Goal: Information Seeking & Learning: Learn about a topic

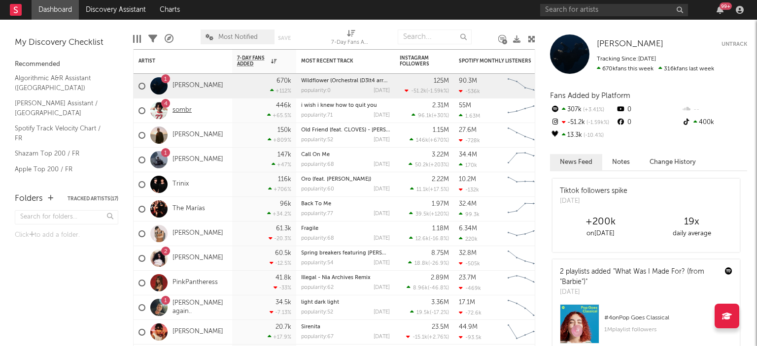
click at [177, 114] on link "sombr" at bounding box center [181, 110] width 19 height 8
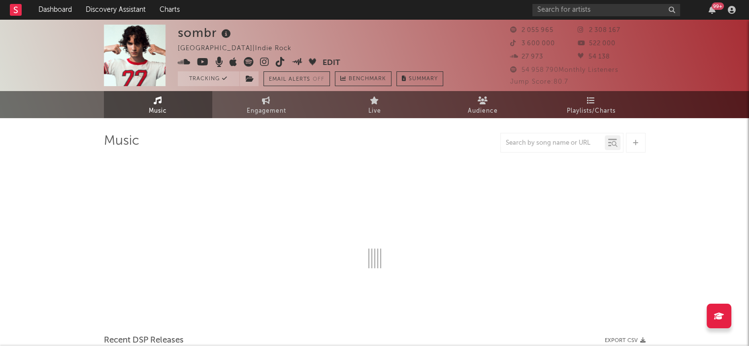
select select "6m"
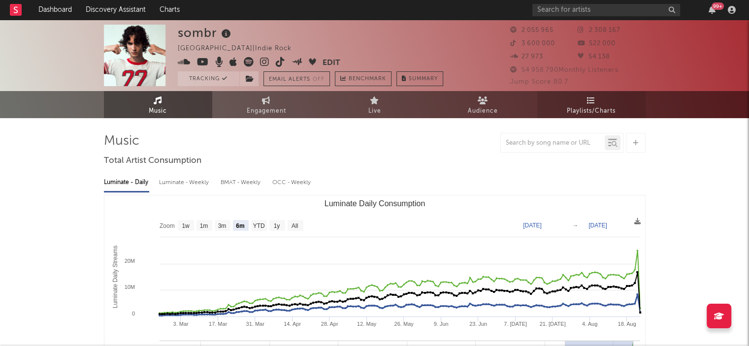
click at [591, 103] on icon at bounding box center [591, 101] width 8 height 8
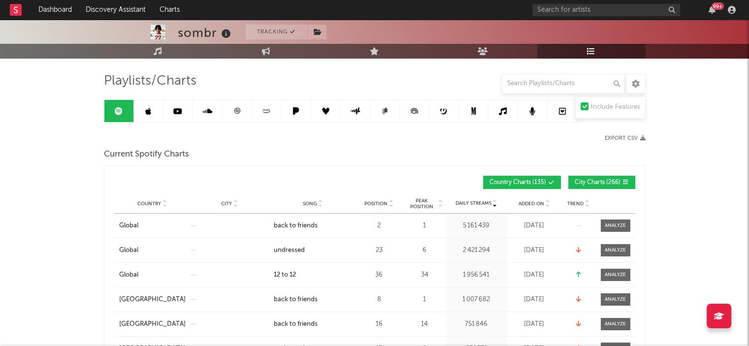
scroll to position [61, 0]
click at [606, 180] on span at bounding box center [605, 182] width 1 height 6
click at [150, 203] on span "Country" at bounding box center [149, 204] width 24 height 6
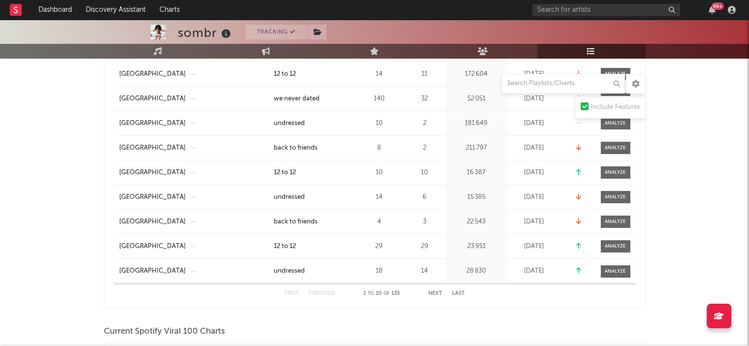
scroll to position [236, 0]
click at [433, 294] on button "Next" at bounding box center [436, 294] width 14 height 5
